Goal: Information Seeking & Learning: Understand process/instructions

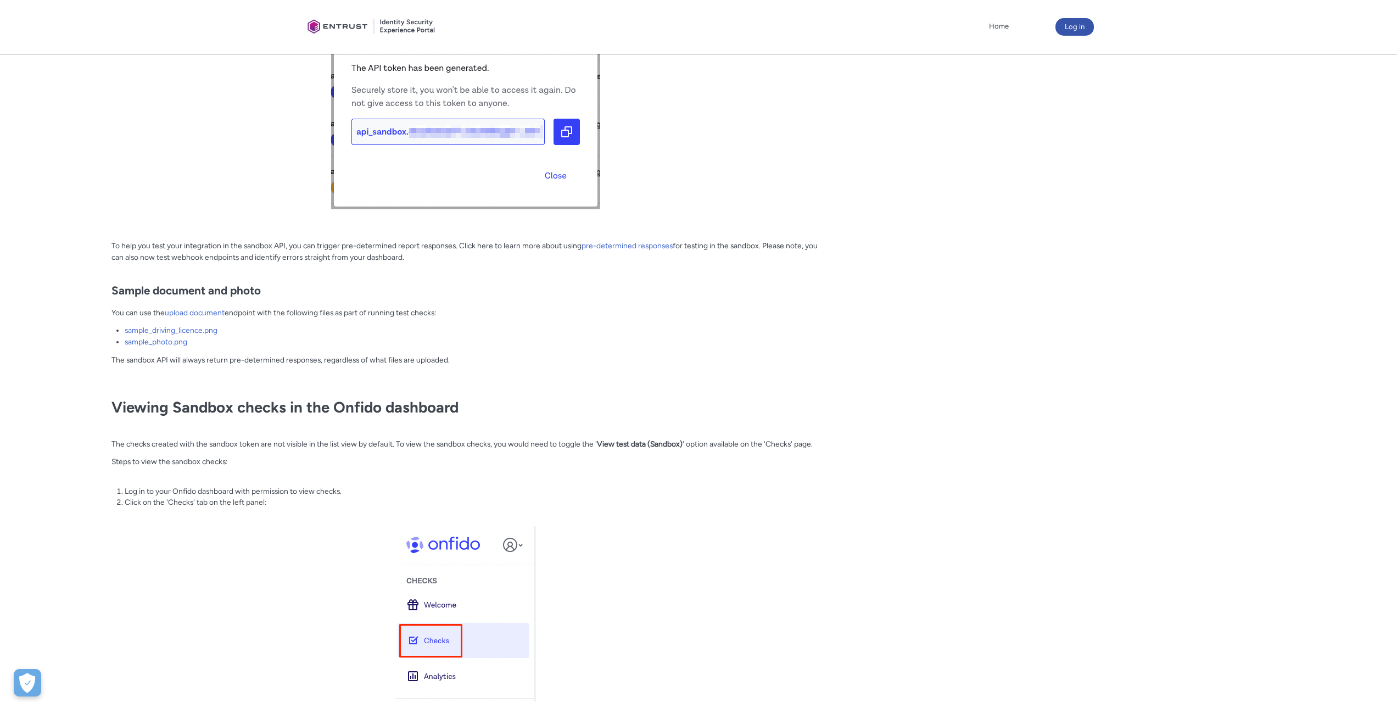
scroll to position [1203, 0]
drag, startPoint x: 500, startPoint y: 306, endPoint x: 101, endPoint y: 285, distance: 399.8
click at [101, 285] on article "Fields in section = hidden by css on CEP. Do not move section/hide headers Titl…" at bounding box center [421, 7] width 797 height 1793
click at [133, 244] on p "To help you test your integration in the sandbox API, you can trigger pre-deter…" at bounding box center [465, 256] width 708 height 34
drag, startPoint x: 110, startPoint y: 244, endPoint x: 595, endPoint y: 255, distance: 484.4
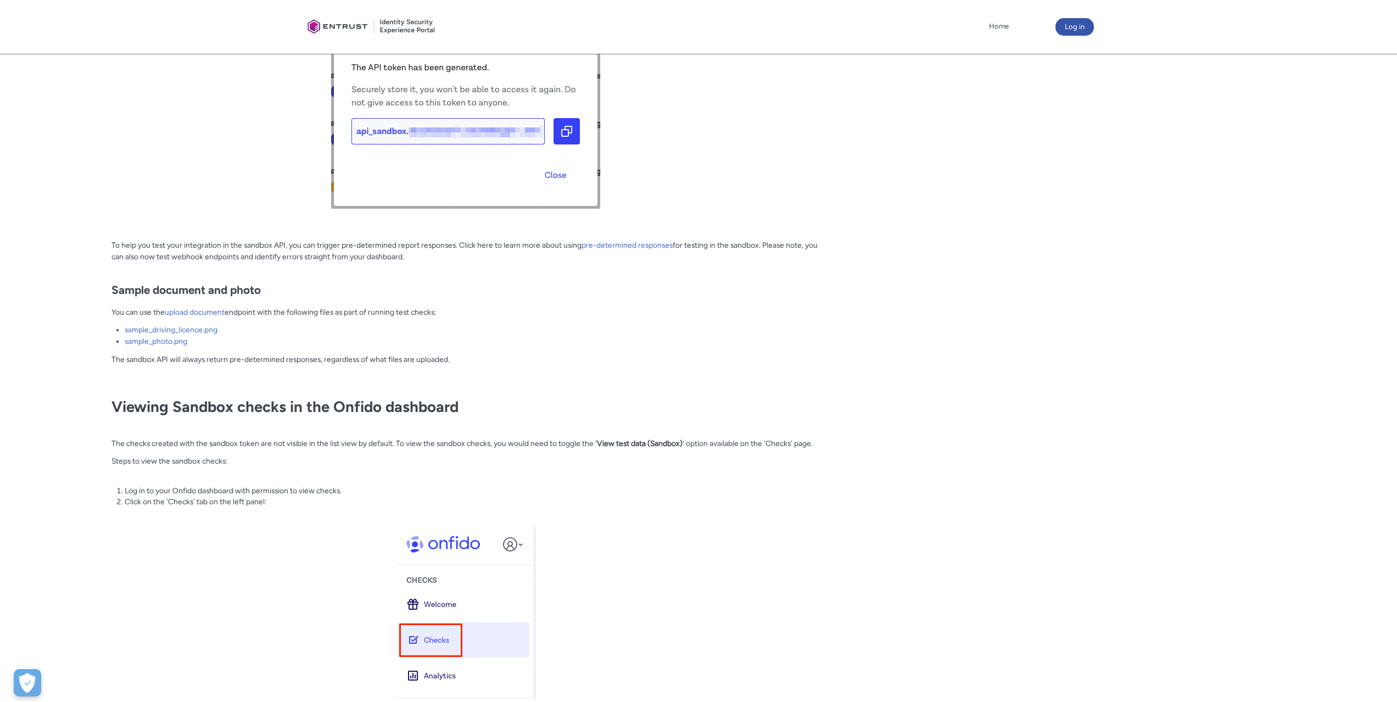
click at [595, 255] on article "Fields in section = hidden by css on CEP. Do not move section/hide headers Titl…" at bounding box center [421, 7] width 797 height 1793
click at [595, 255] on p "To help you test your integration in the sandbox API, you can trigger pre-deter…" at bounding box center [465, 256] width 708 height 34
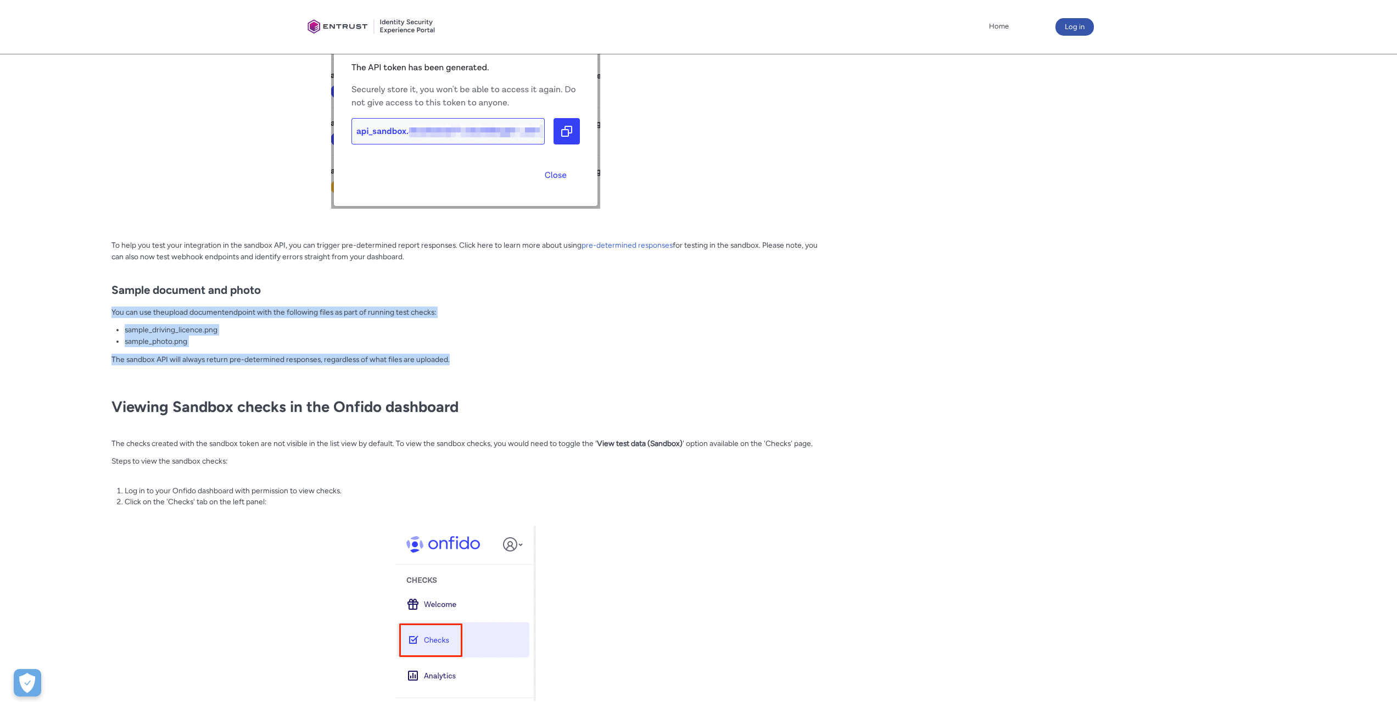
drag, startPoint x: 524, startPoint y: 361, endPoint x: 135, endPoint y: 307, distance: 392.9
click at [77, 307] on article "Fields in section = hidden by css on CEP. Do not move section/hide headers Titl…" at bounding box center [421, 7] width 797 height 1793
click at [364, 318] on div "Overview Onfido provides a Sandbox environment to create checks and test our AP…" at bounding box center [465, 12] width 708 height 1775
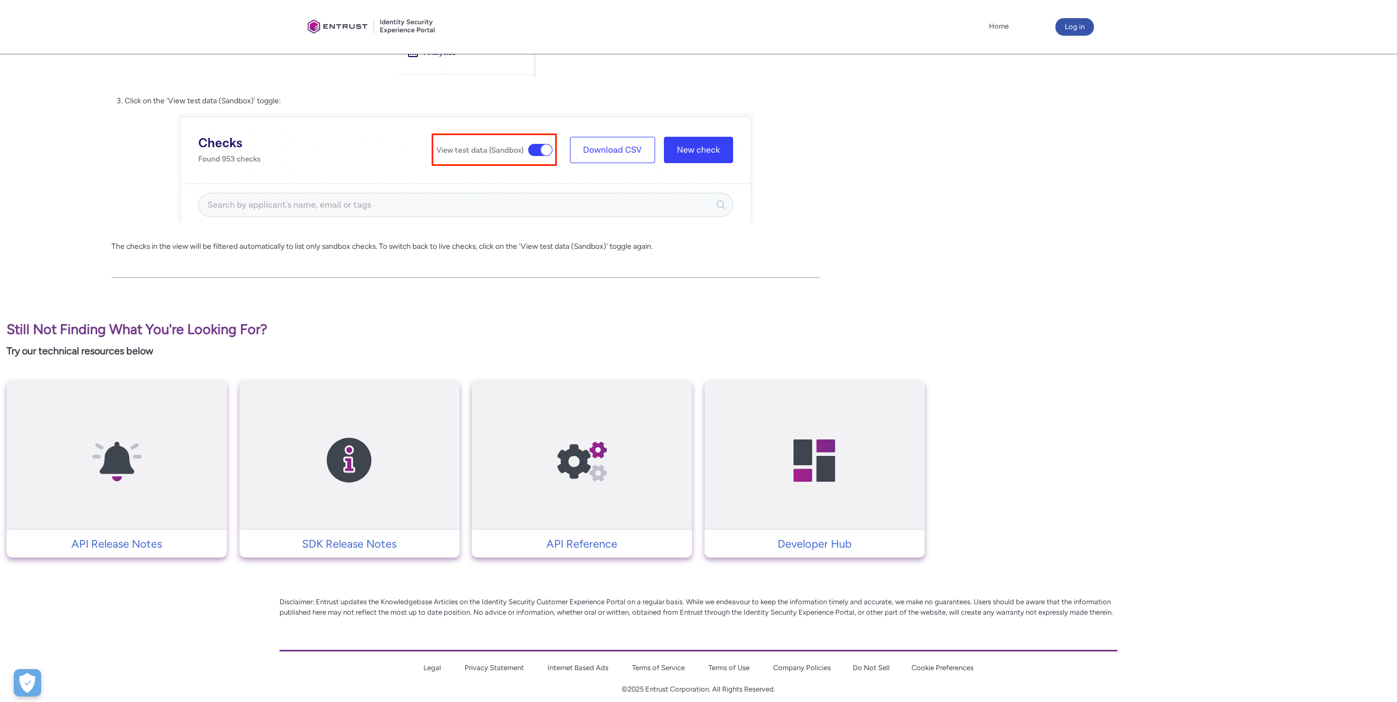
scroll to position [1839, 0]
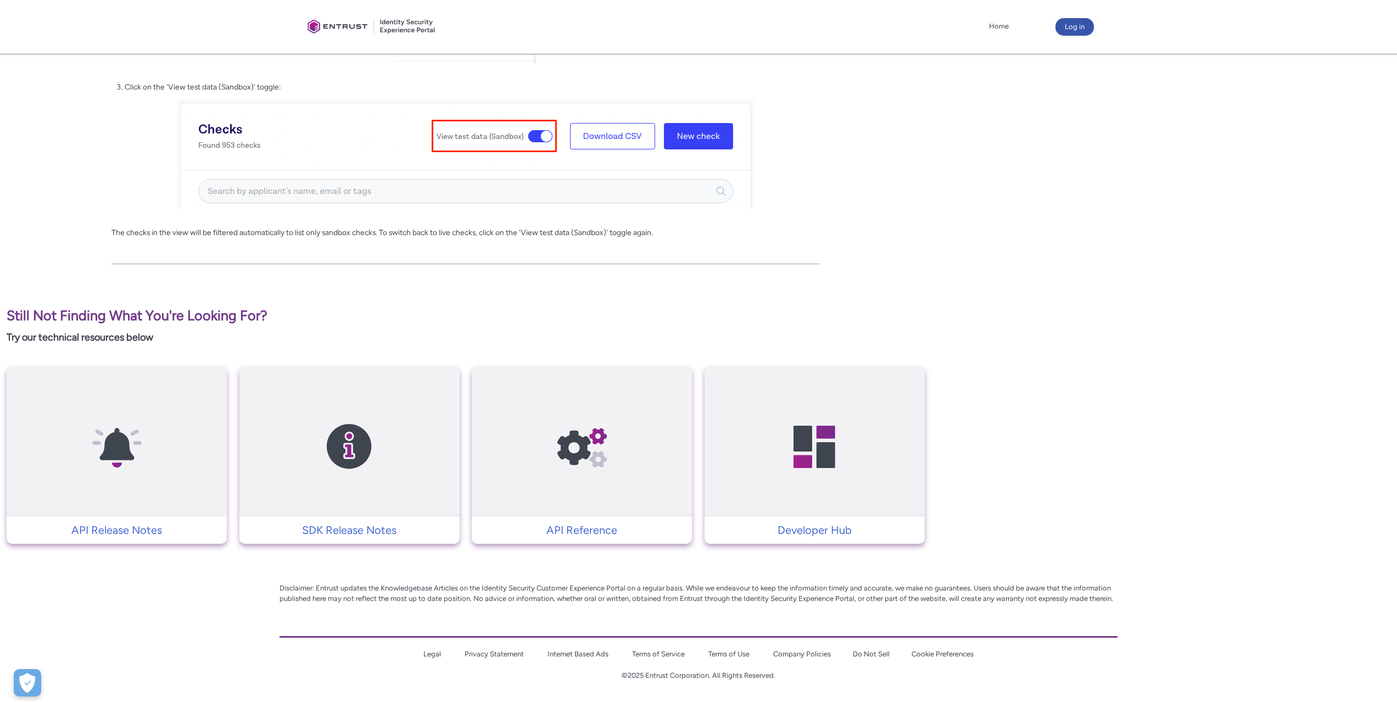
click at [367, 487] on img at bounding box center [349, 447] width 104 height 118
